Goal: Task Accomplishment & Management: Complete application form

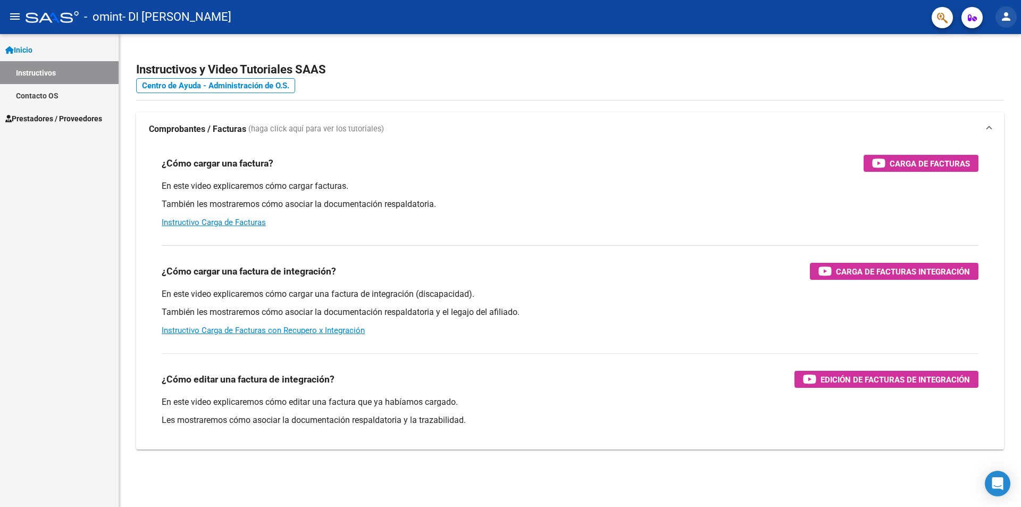
click at [1002, 18] on mat-icon "person" at bounding box center [1006, 16] width 13 height 13
click at [991, 66] on button "exit_to_app Salir" at bounding box center [984, 70] width 65 height 26
click at [88, 119] on span "Prestadores / Proveedores" at bounding box center [53, 119] width 97 height 12
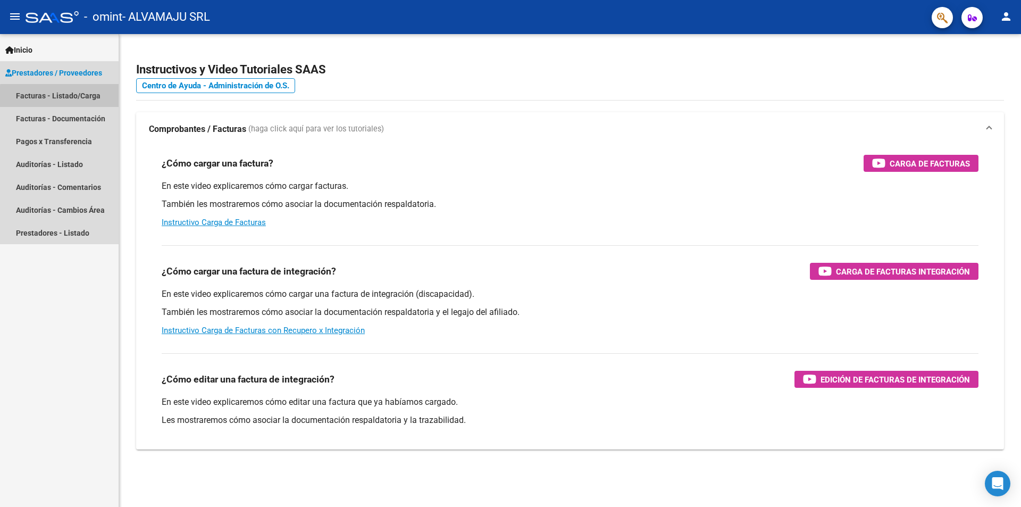
click at [70, 97] on link "Facturas - Listado/Carga" at bounding box center [59, 95] width 119 height 23
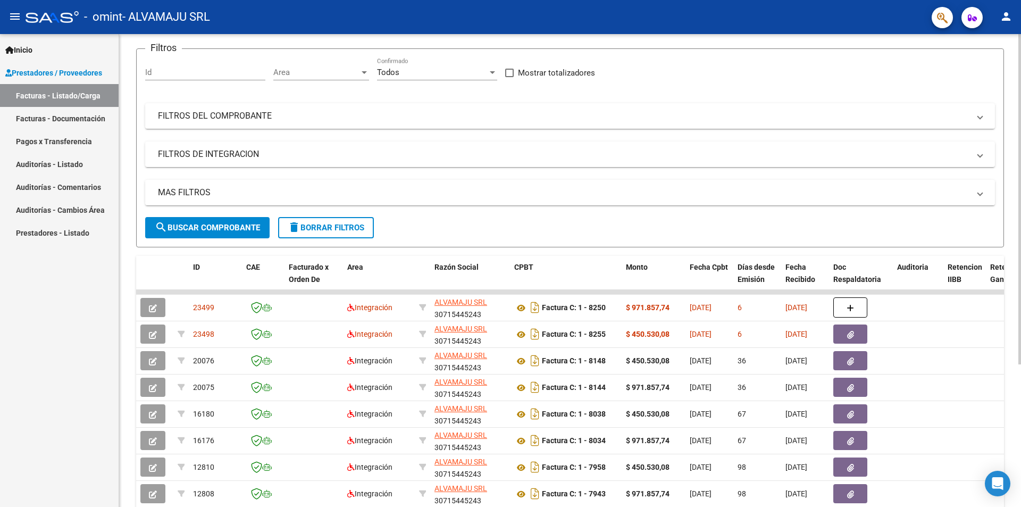
scroll to position [106, 0]
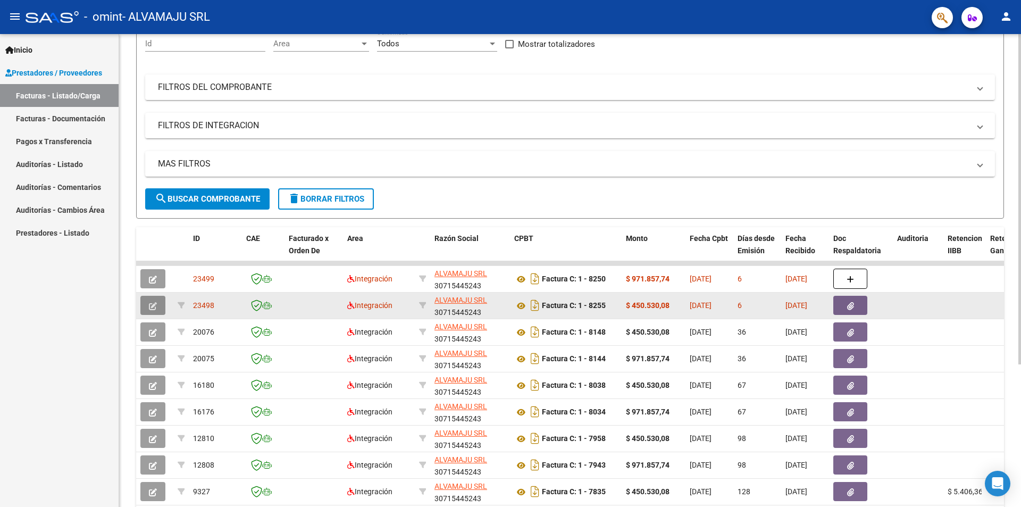
click at [154, 307] on icon "button" at bounding box center [153, 306] width 8 height 8
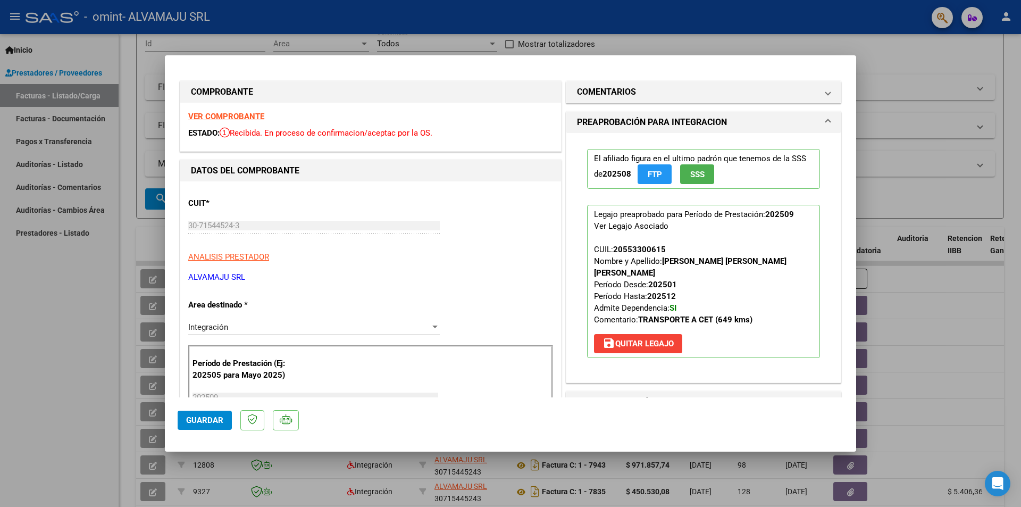
scroll to position [0, 0]
click at [932, 51] on div at bounding box center [510, 253] width 1021 height 507
type input "$ 0,00"
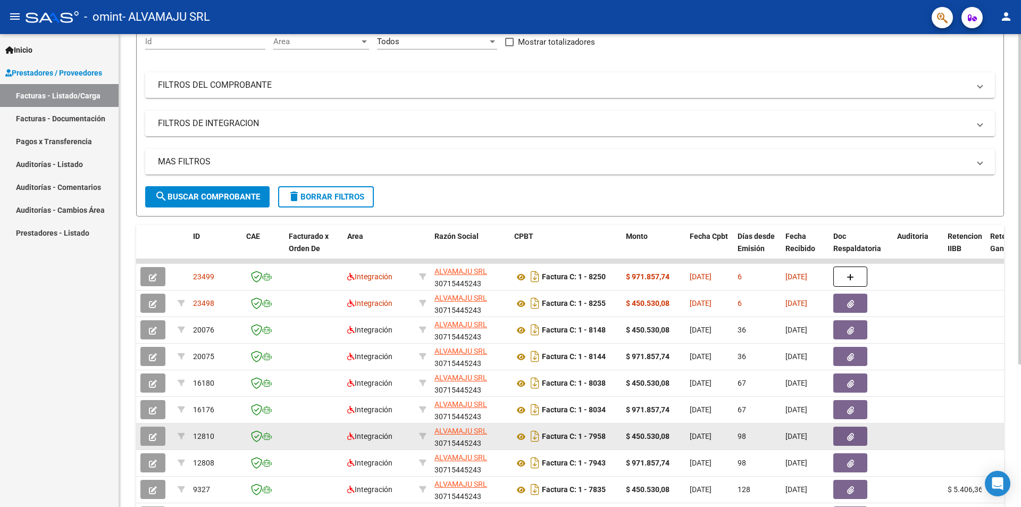
scroll to position [97, 0]
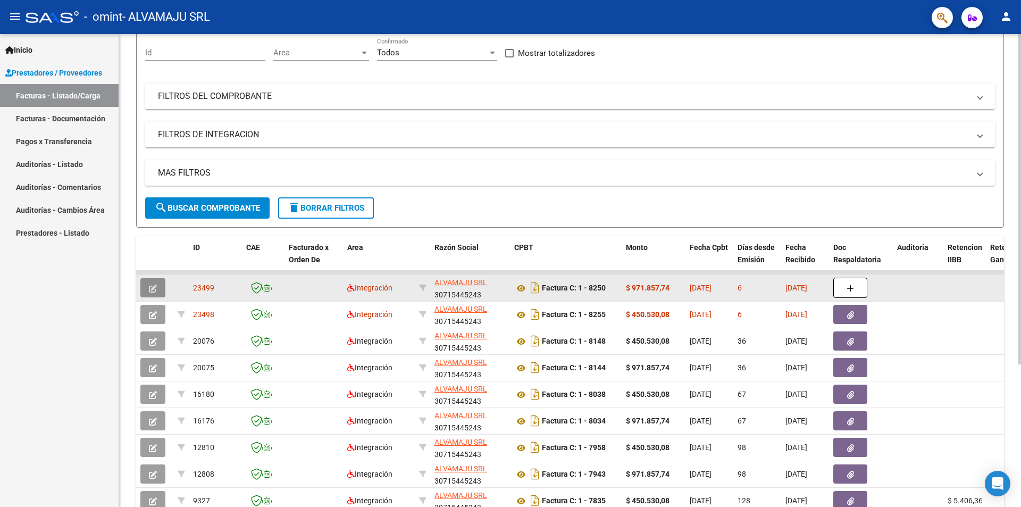
click at [152, 287] on icon "button" at bounding box center [153, 288] width 8 height 8
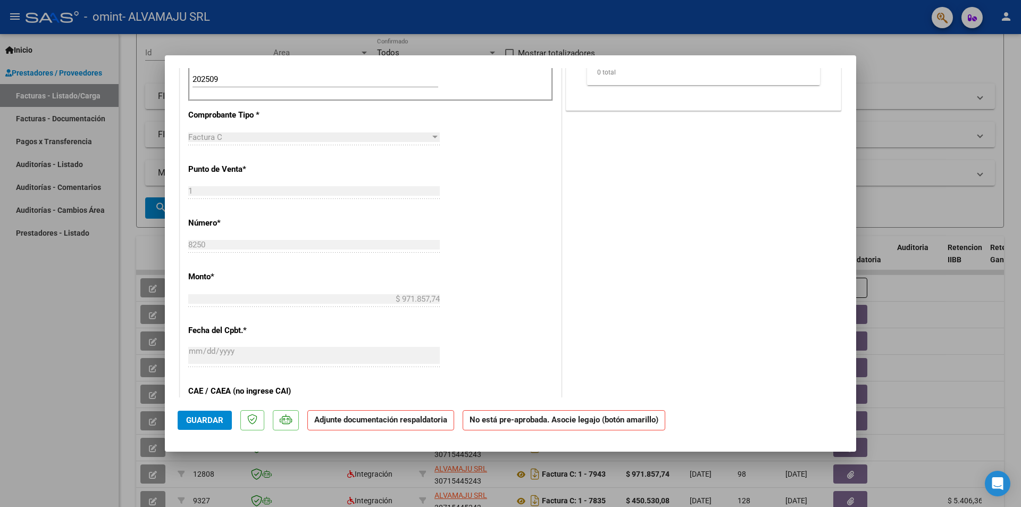
scroll to position [0, 0]
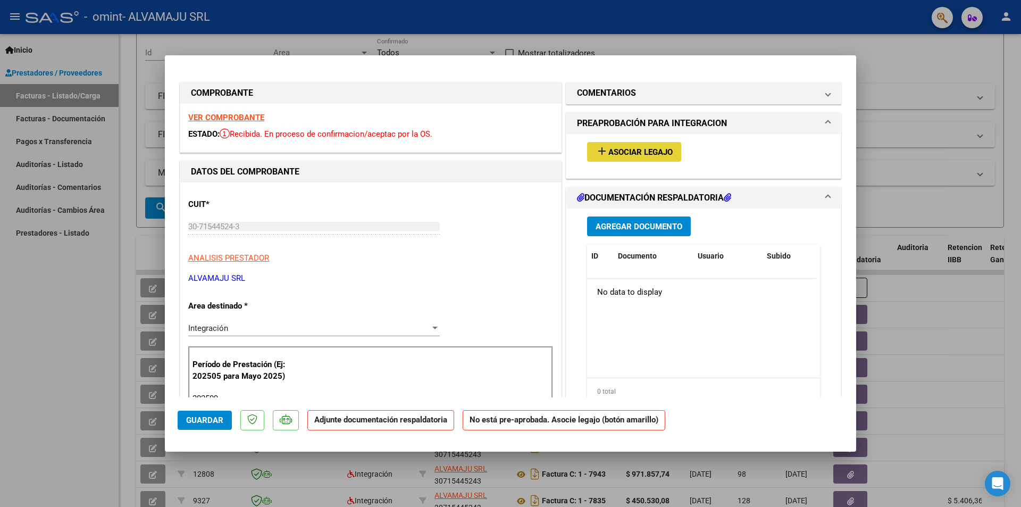
click at [624, 154] on span "Asociar Legajo" at bounding box center [640, 152] width 64 height 10
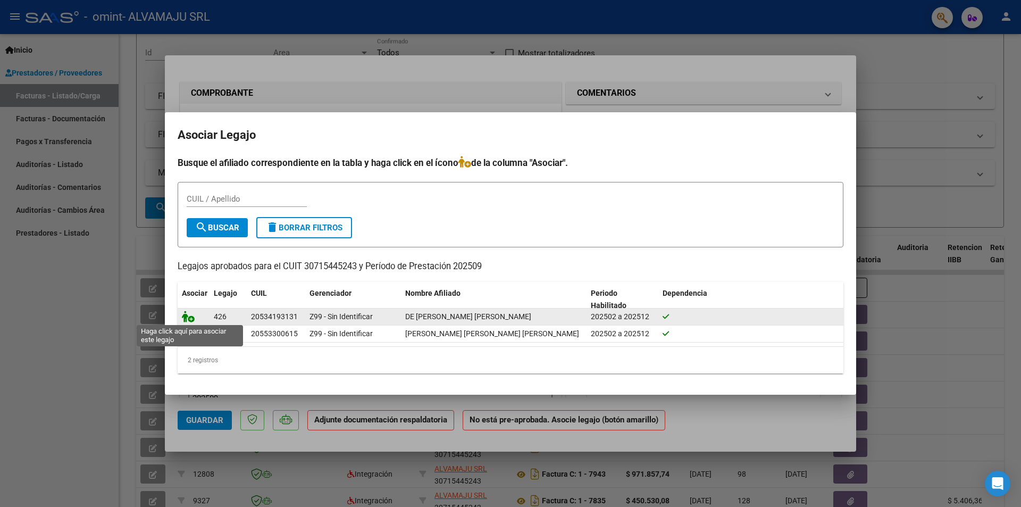
click at [188, 316] on icon at bounding box center [188, 317] width 13 height 12
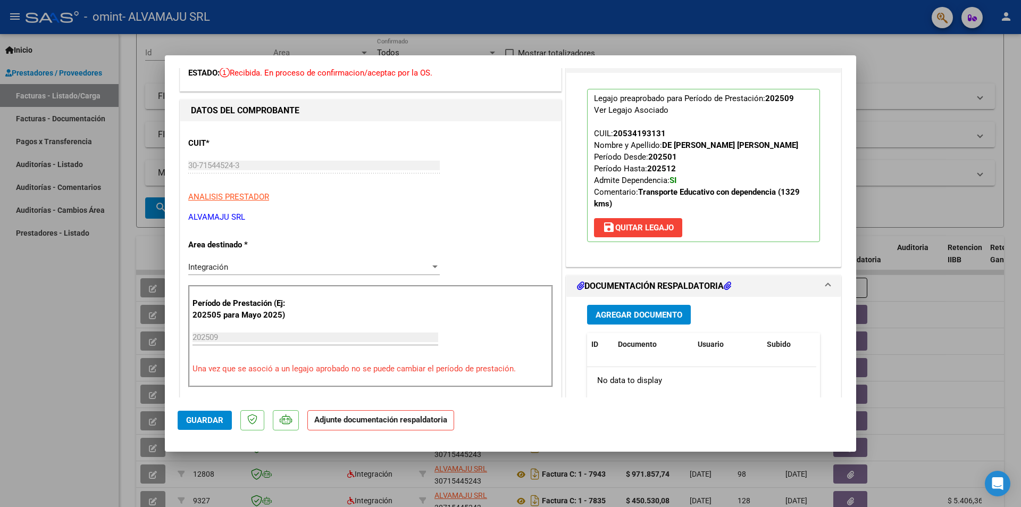
scroll to position [53, 0]
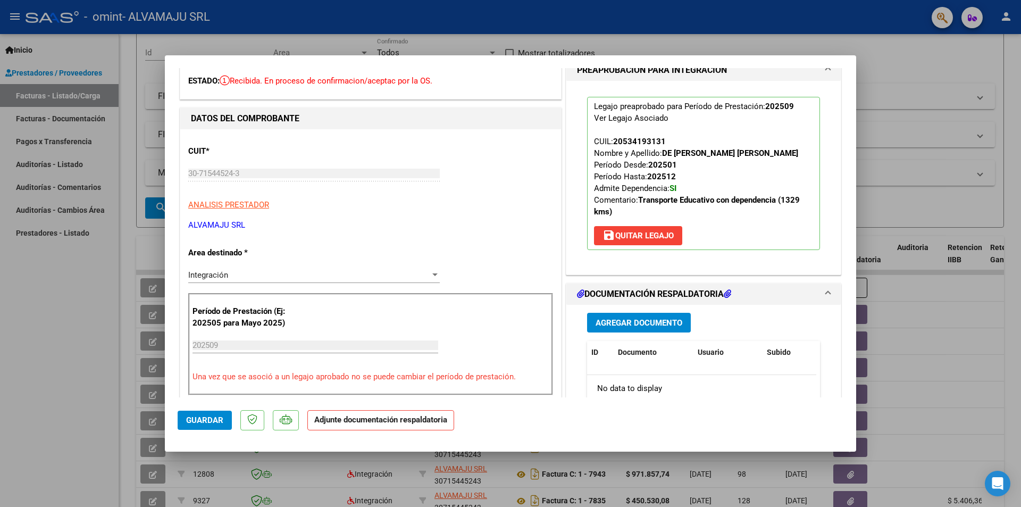
click at [628, 322] on span "Agregar Documento" at bounding box center [639, 323] width 87 height 10
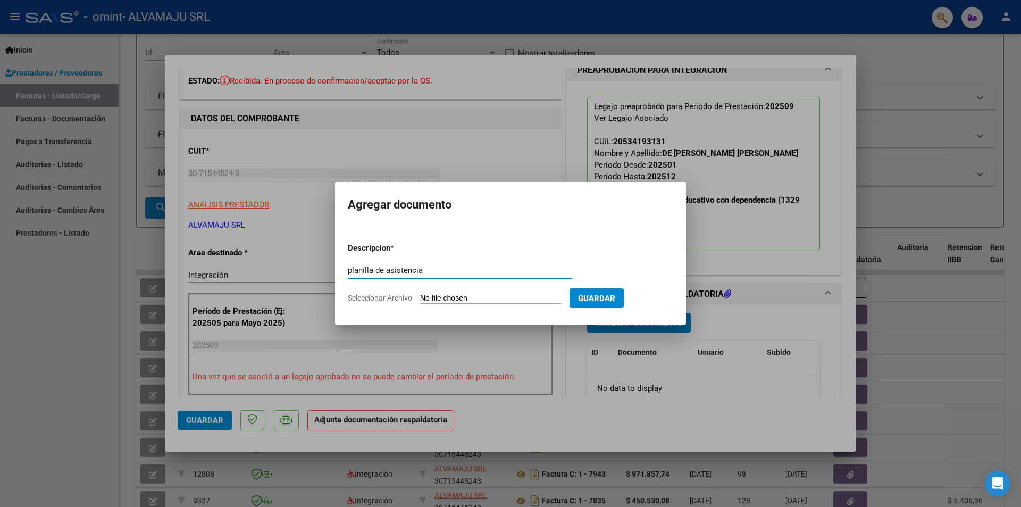
type input "planilla de asistencia"
click at [479, 298] on input "Seleccionar Archivo" at bounding box center [490, 299] width 141 height 10
type input "C:\fakepath\Planilla De Asistencia De Marco Francisco Martin Septiembre 2025 FI…"
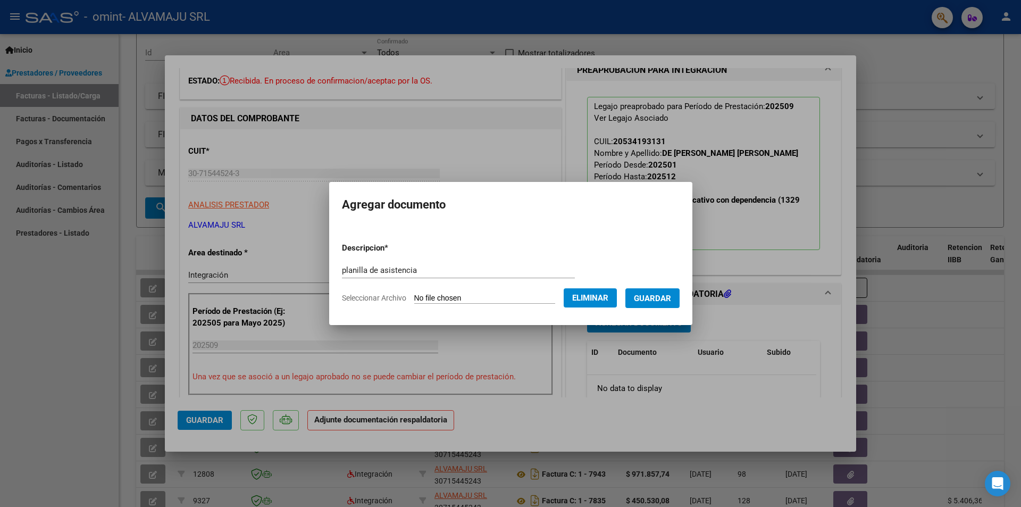
click at [654, 298] on span "Guardar" at bounding box center [652, 299] width 37 height 10
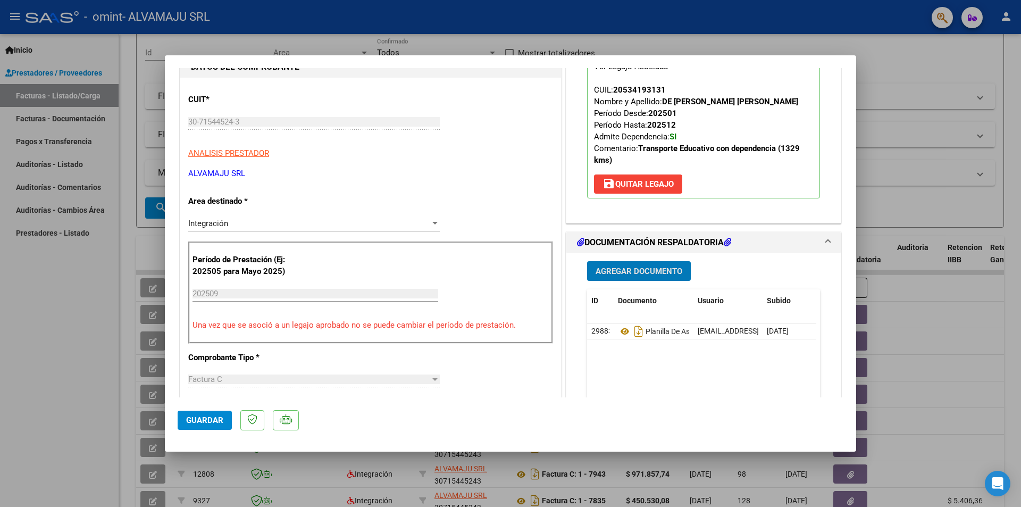
scroll to position [0, 0]
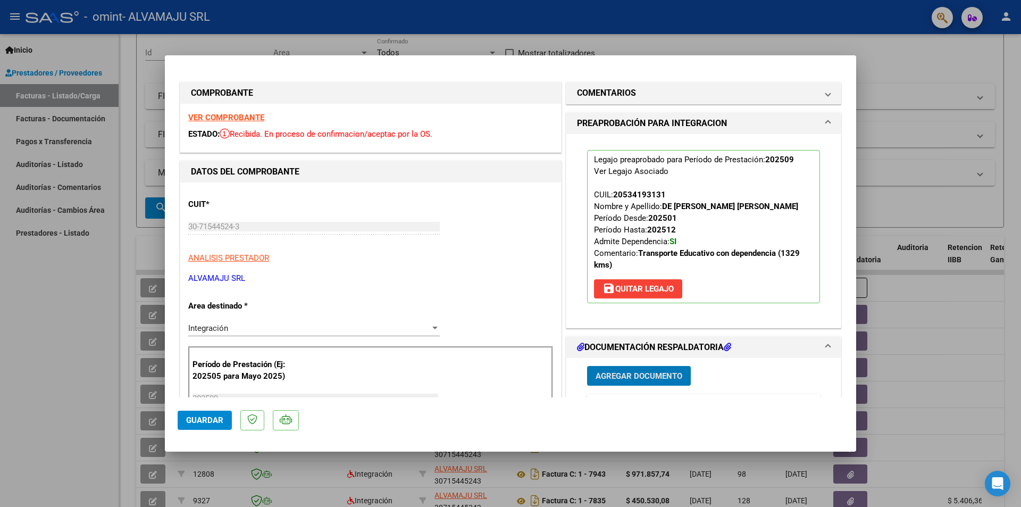
click at [211, 420] on span "Guardar" at bounding box center [204, 420] width 37 height 10
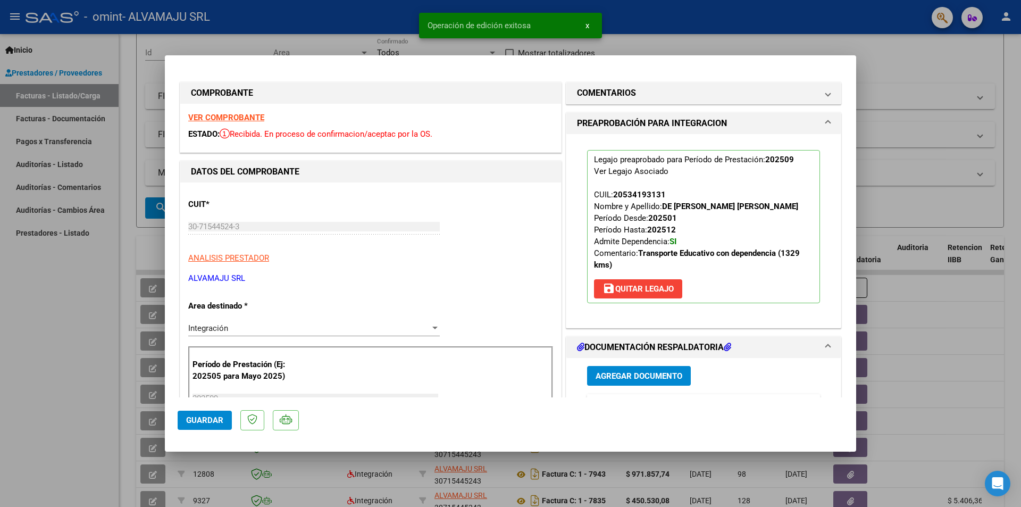
click at [909, 51] on div at bounding box center [510, 253] width 1021 height 507
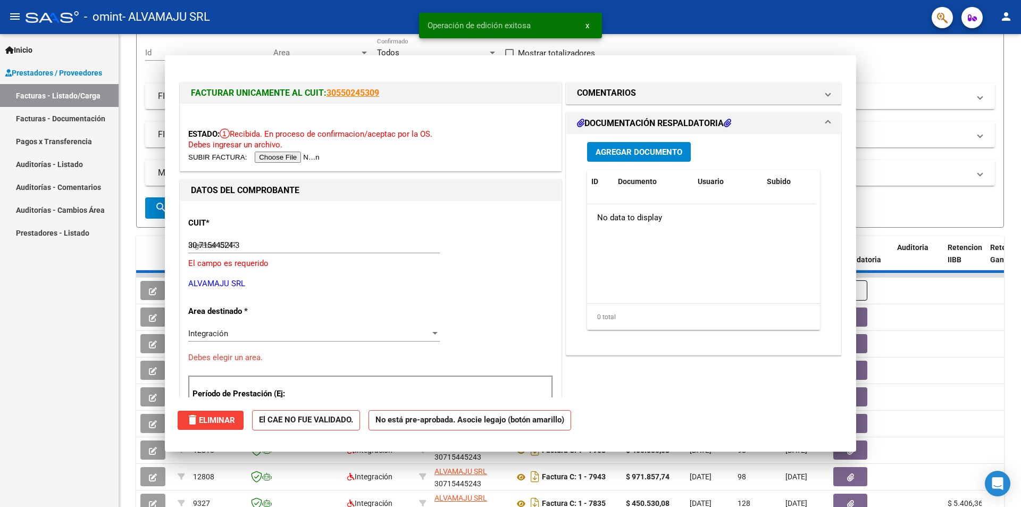
type input "$ 0,00"
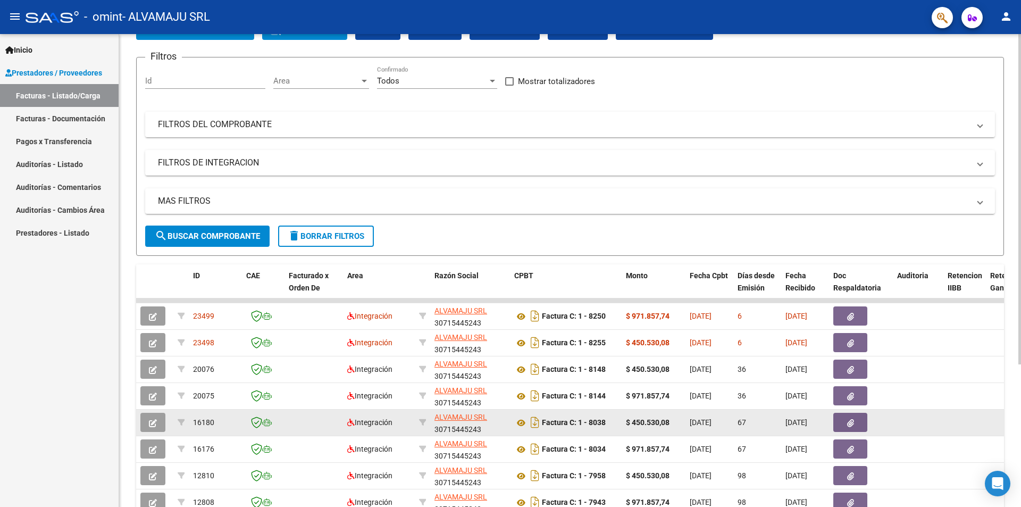
scroll to position [44, 0]
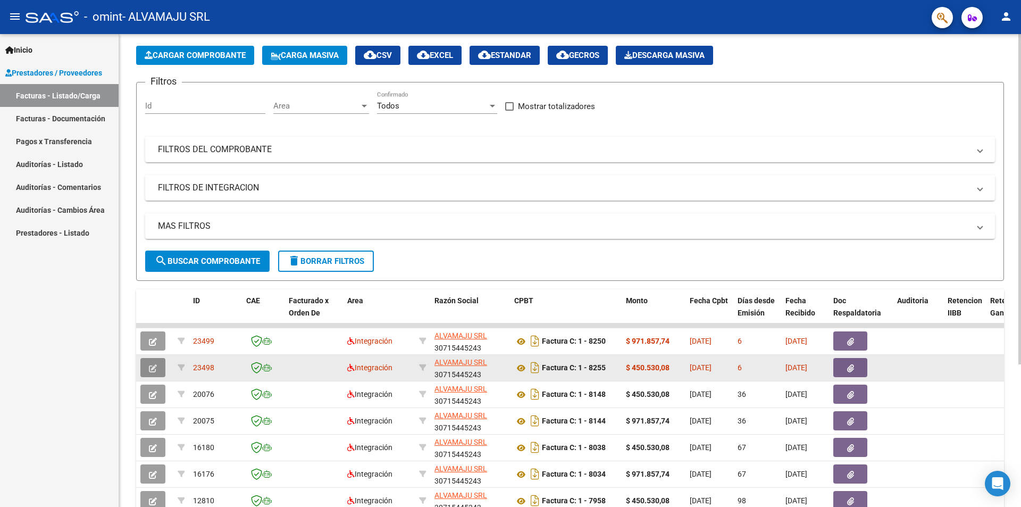
click at [150, 368] on icon "button" at bounding box center [153, 368] width 8 height 8
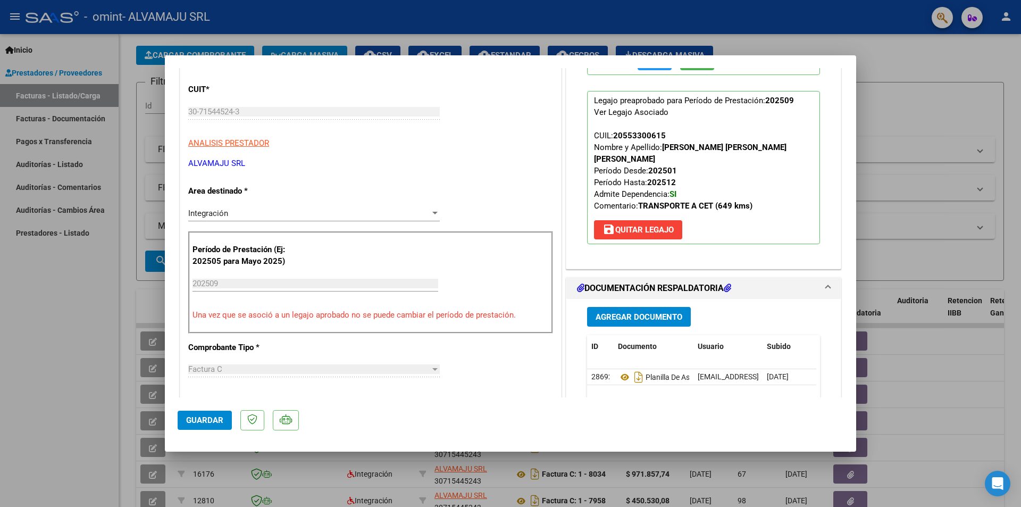
scroll to position [0, 0]
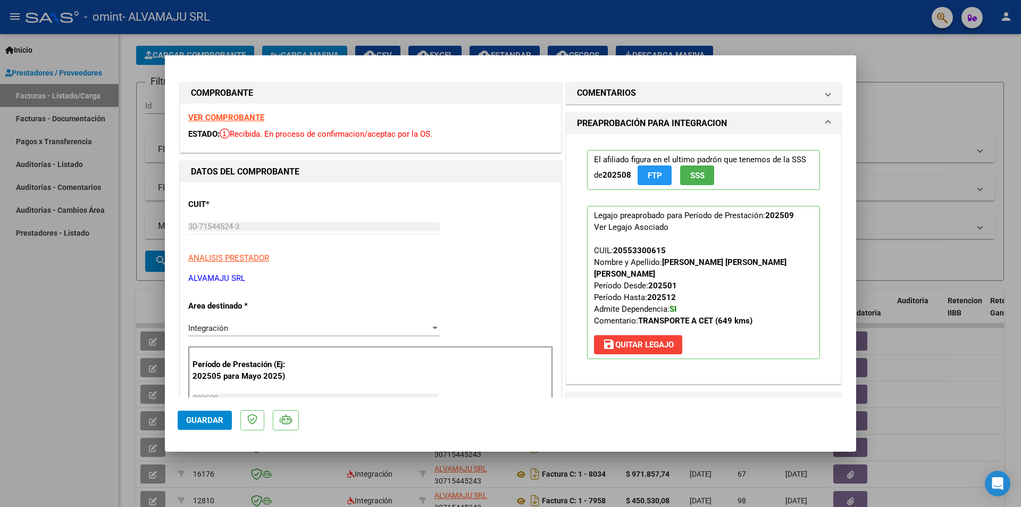
click at [966, 63] on div at bounding box center [510, 253] width 1021 height 507
type input "$ 0,00"
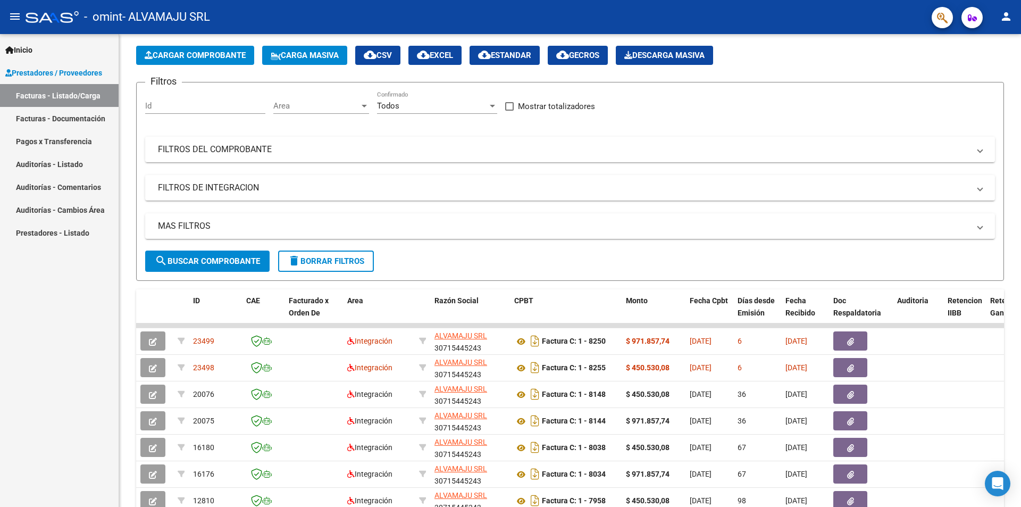
click at [1009, 16] on mat-icon "person" at bounding box center [1006, 16] width 13 height 13
click at [987, 68] on button "exit_to_app Salir" at bounding box center [984, 70] width 65 height 26
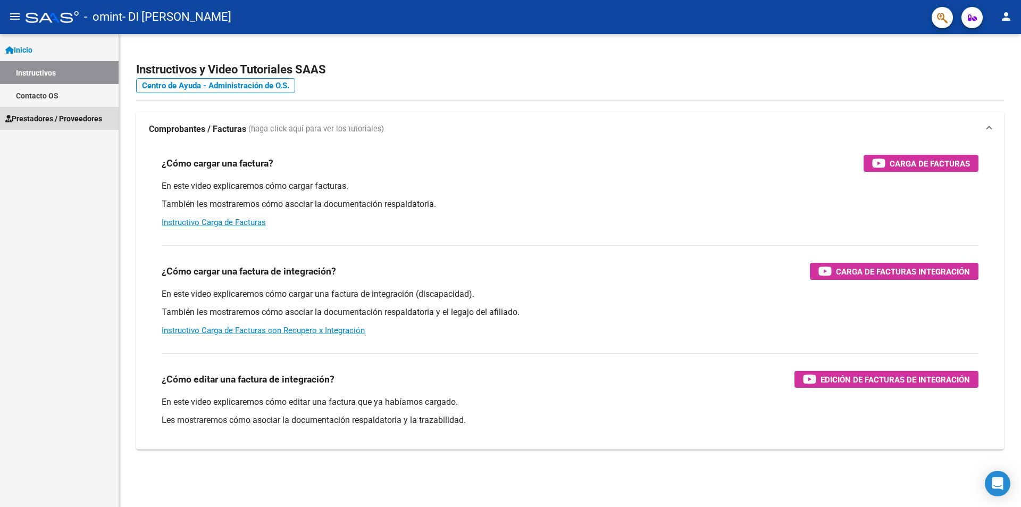
click at [64, 119] on span "Prestadores / Proveedores" at bounding box center [53, 119] width 97 height 12
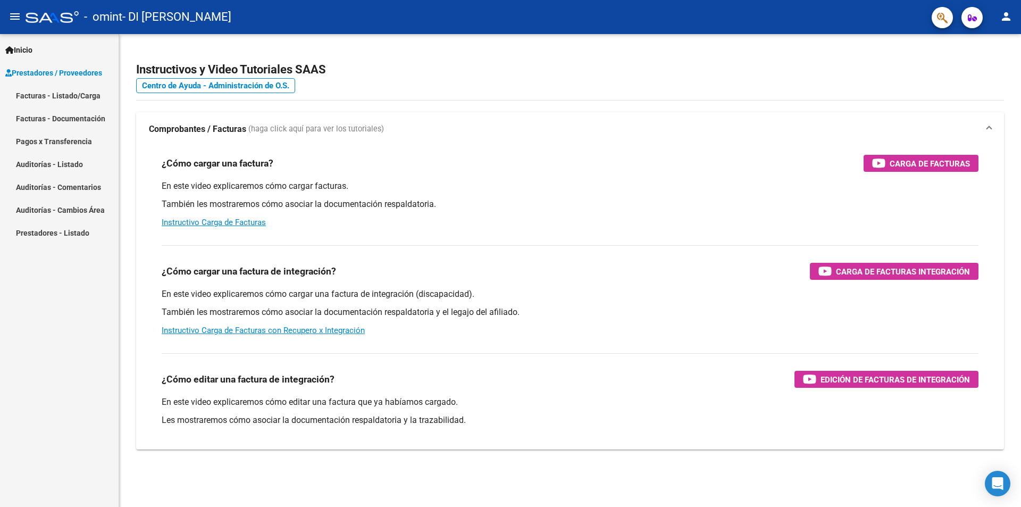
click at [78, 98] on link "Facturas - Listado/Carga" at bounding box center [59, 95] width 119 height 23
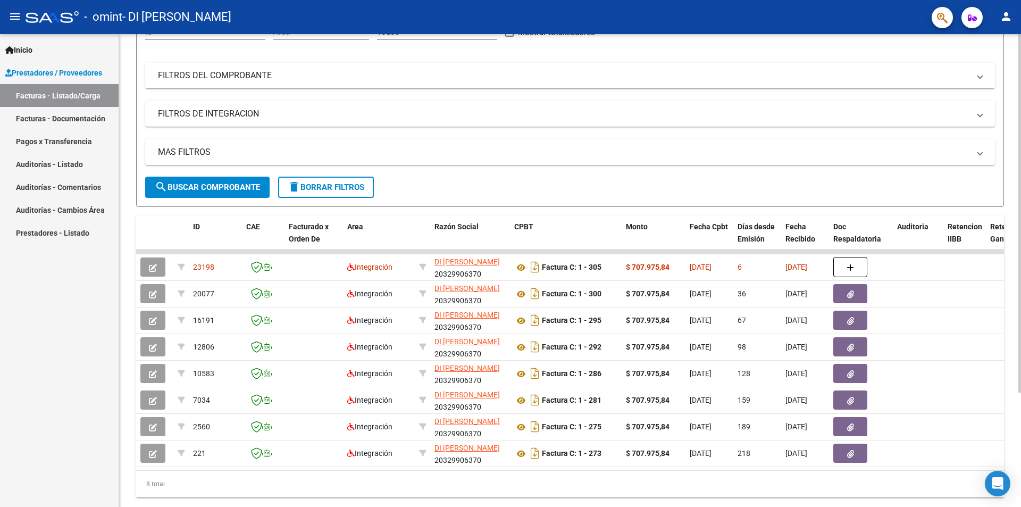
scroll to position [150, 0]
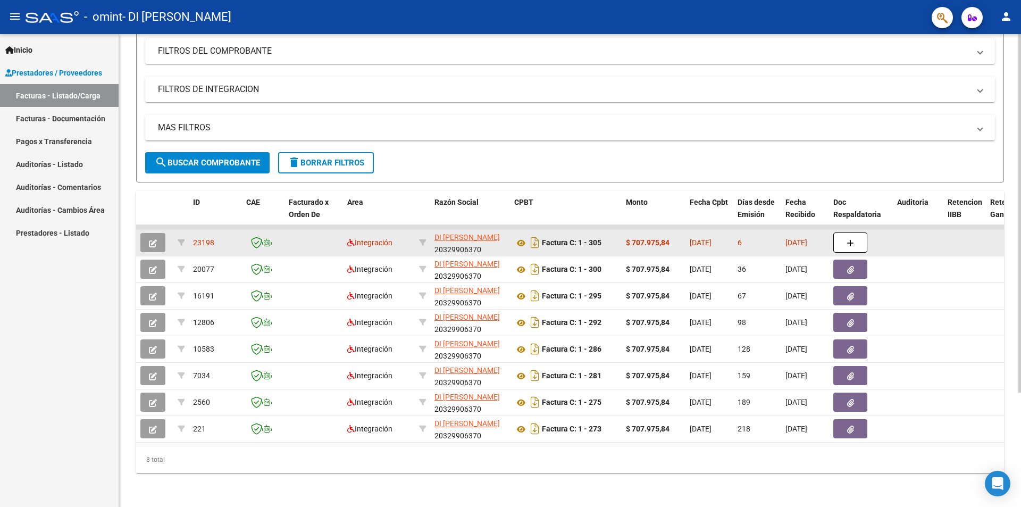
click at [153, 239] on icon "button" at bounding box center [153, 243] width 8 height 8
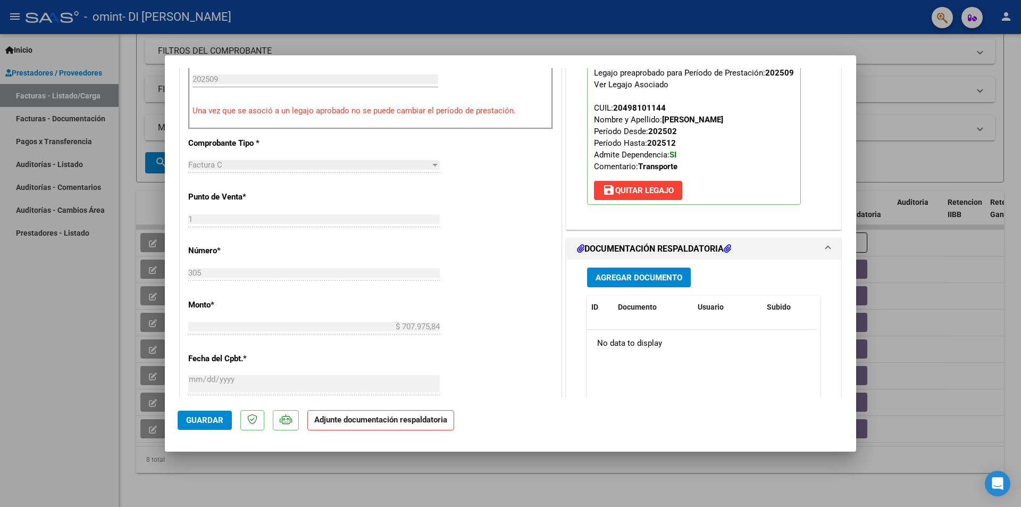
scroll to position [0, 0]
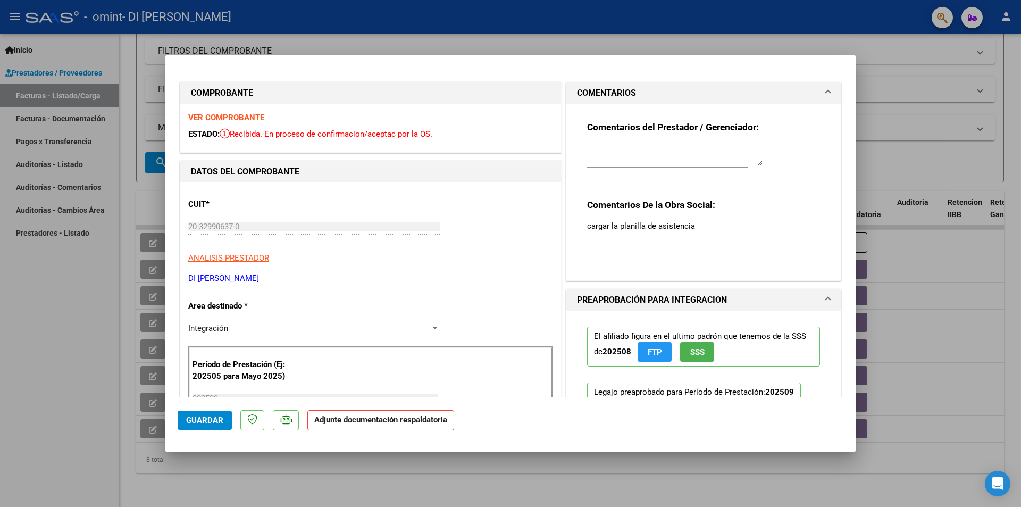
click at [658, 160] on textarea at bounding box center [674, 154] width 175 height 21
click at [486, 207] on div "CUIT * 20-32990637-0 Ingresar CUIT ANALISIS PRESTADOR DI [PERSON_NAME]" at bounding box center [370, 237] width 365 height 94
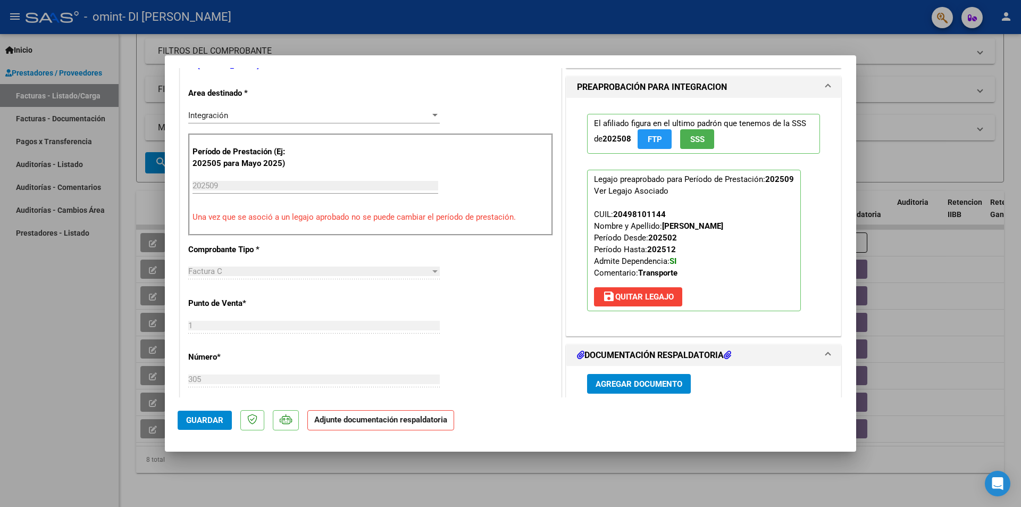
scroll to position [319, 0]
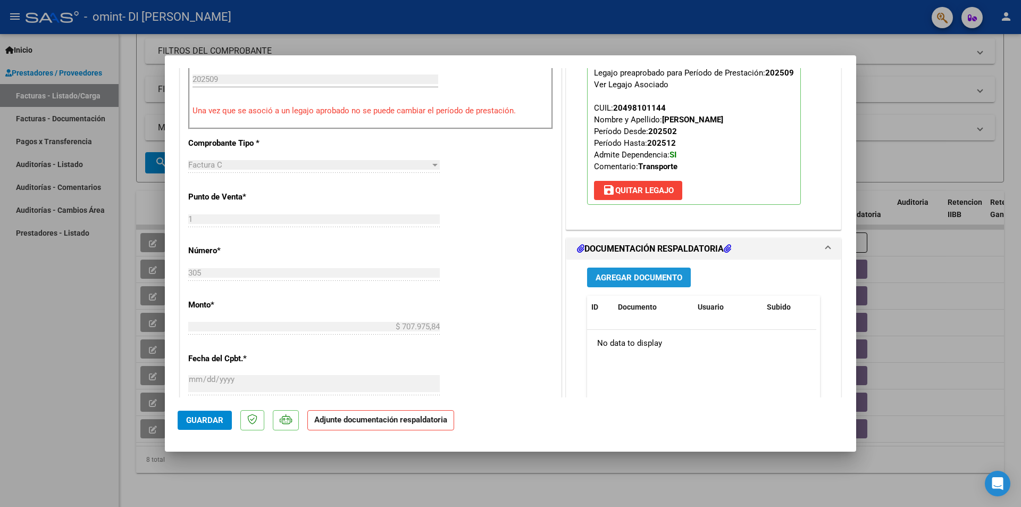
click at [635, 281] on span "Agregar Documento" at bounding box center [639, 278] width 87 height 10
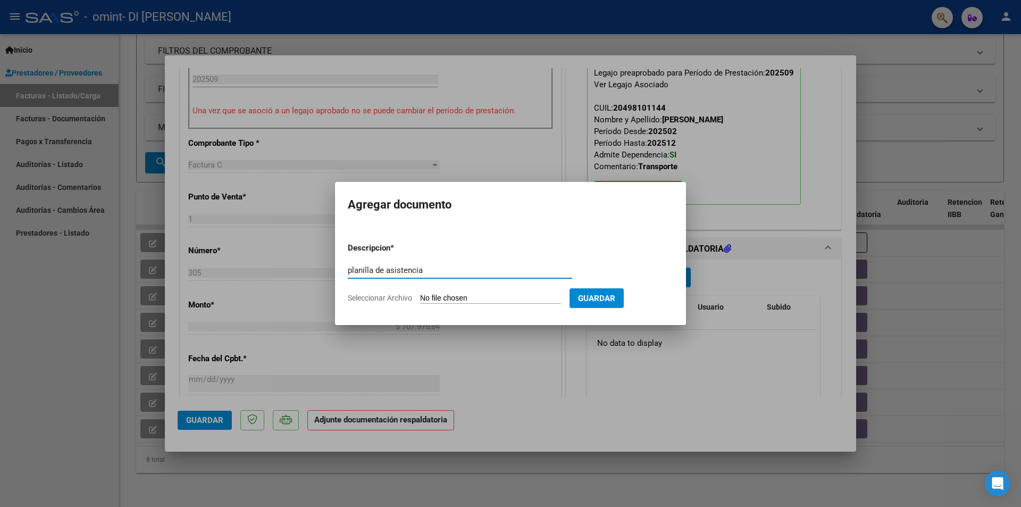
type input "planilla de asistencia"
click at [470, 301] on input "Seleccionar Archivo" at bounding box center [490, 299] width 141 height 10
type input "C:\fakepath\Planilla De Asistencia [PERSON_NAME] Segundo [DATE].pdf"
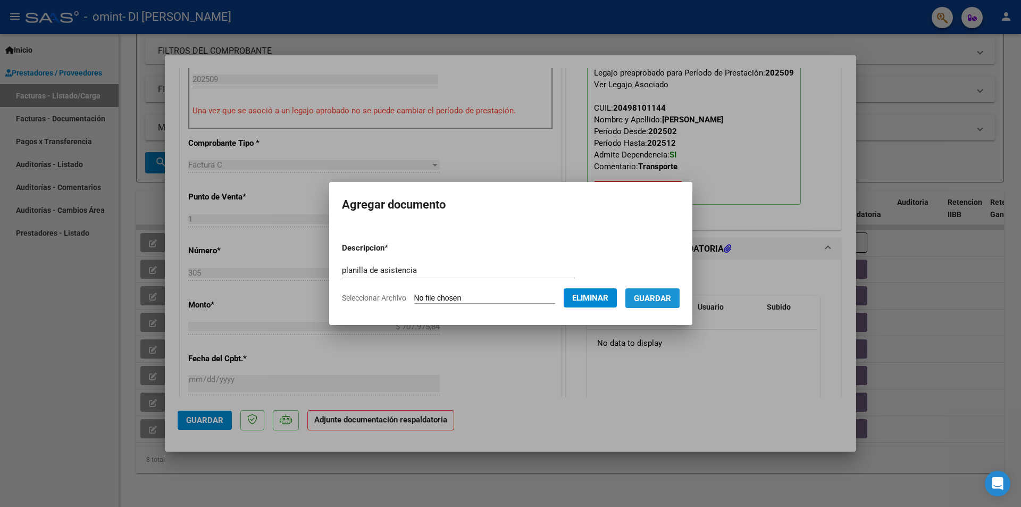
click at [659, 300] on span "Guardar" at bounding box center [652, 299] width 37 height 10
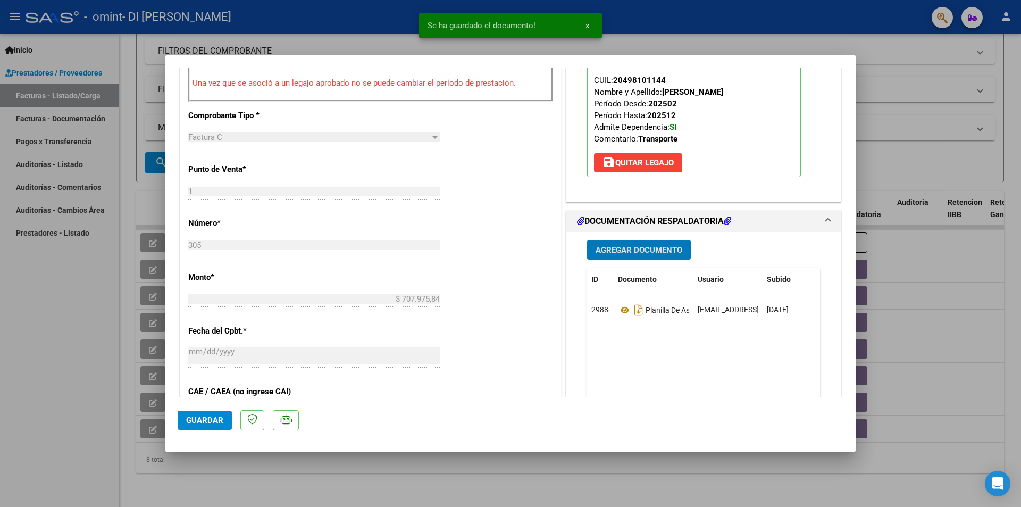
scroll to position [372, 0]
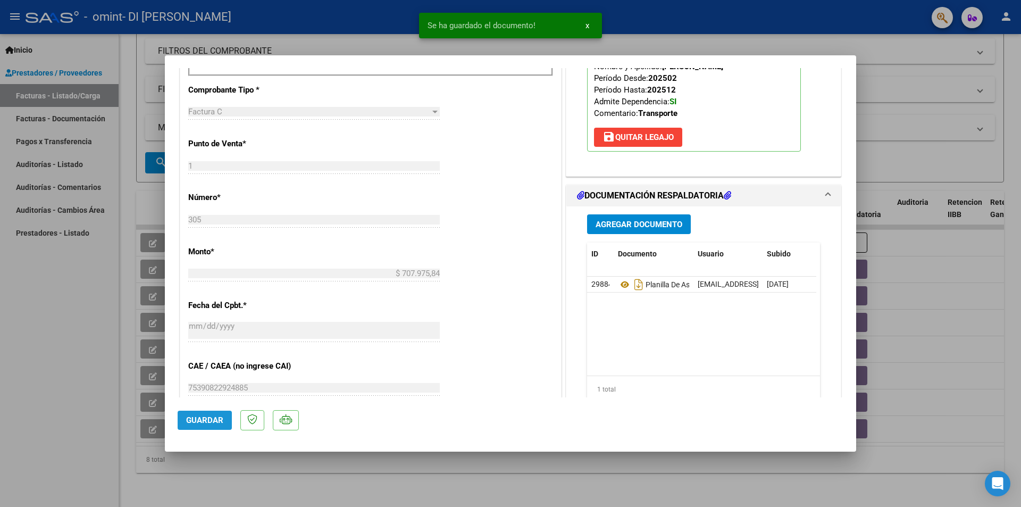
click at [211, 422] on span "Guardar" at bounding box center [204, 420] width 37 height 10
click at [964, 149] on div at bounding box center [510, 253] width 1021 height 507
type input "$ 0,00"
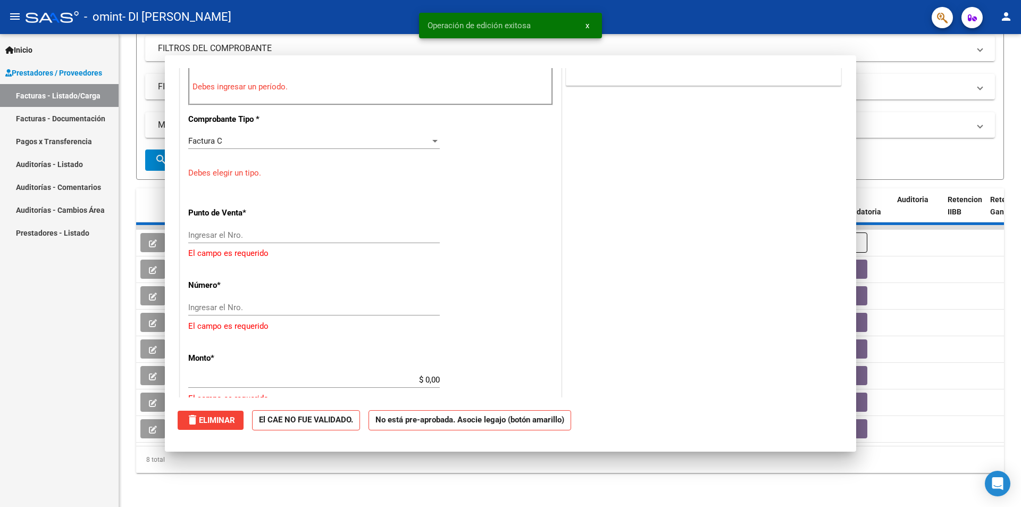
scroll to position [0, 0]
